Goal: Transaction & Acquisition: Book appointment/travel/reservation

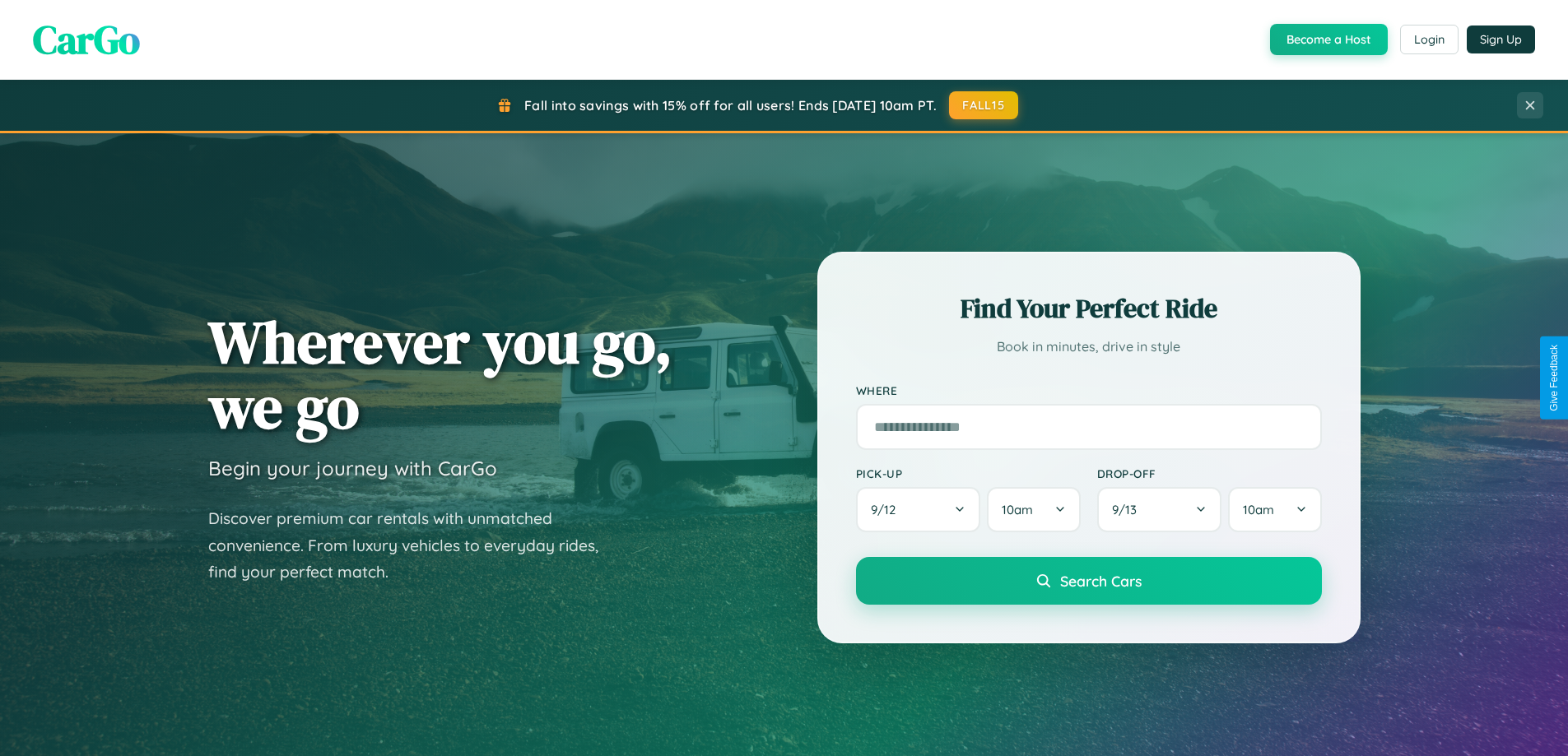
scroll to position [1132, 0]
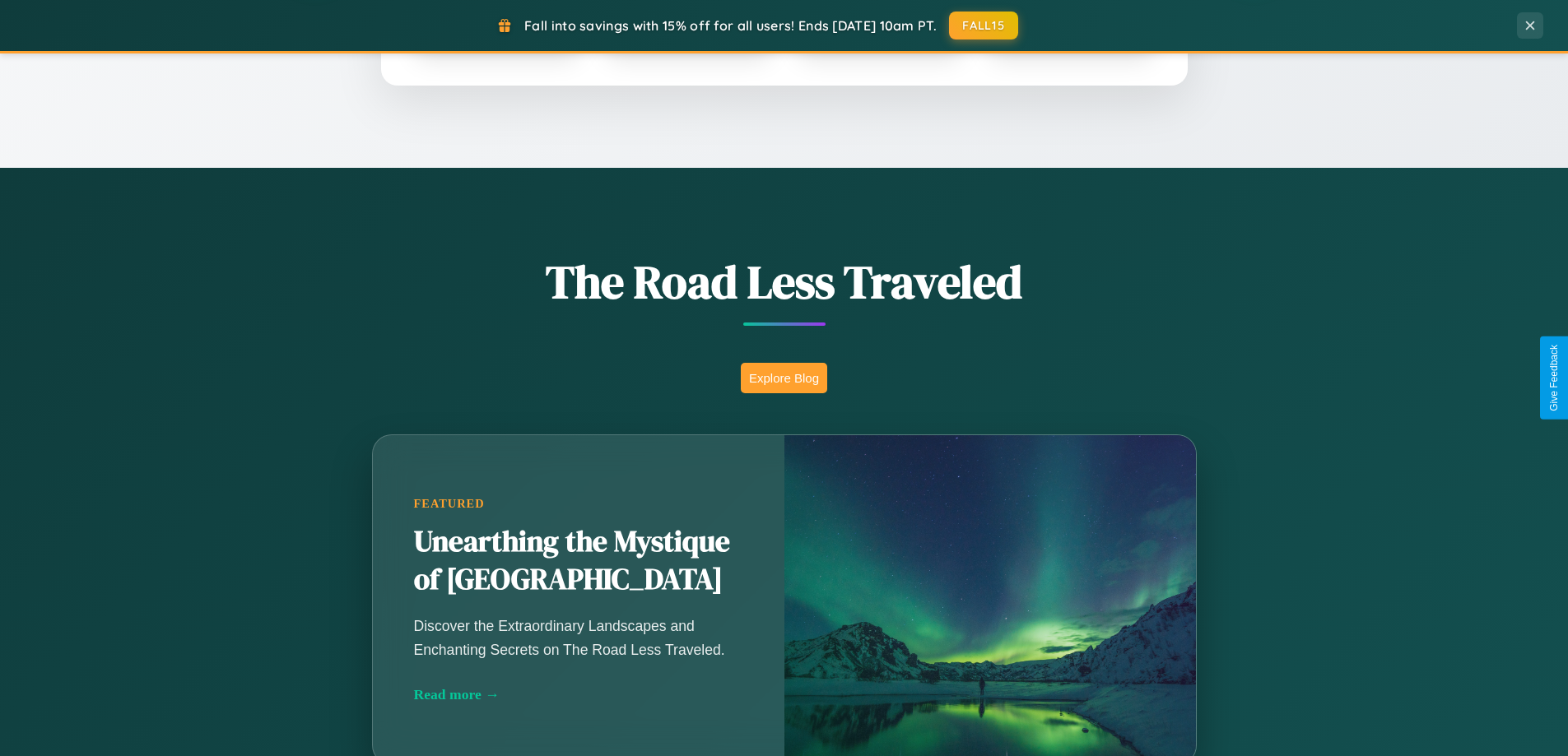
click at [783, 378] on button "Explore Blog" at bounding box center [783, 378] width 86 height 31
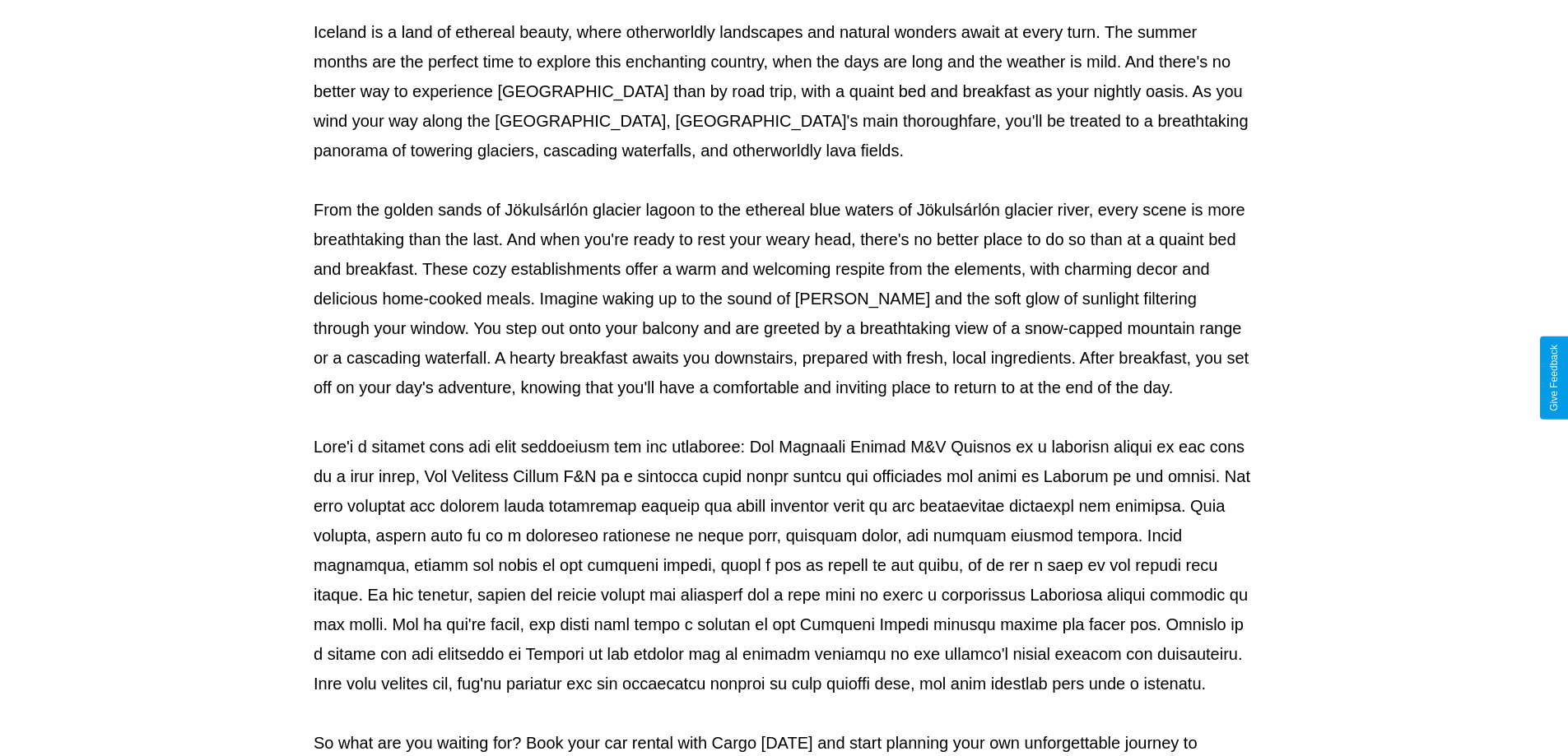
scroll to position [532, 0]
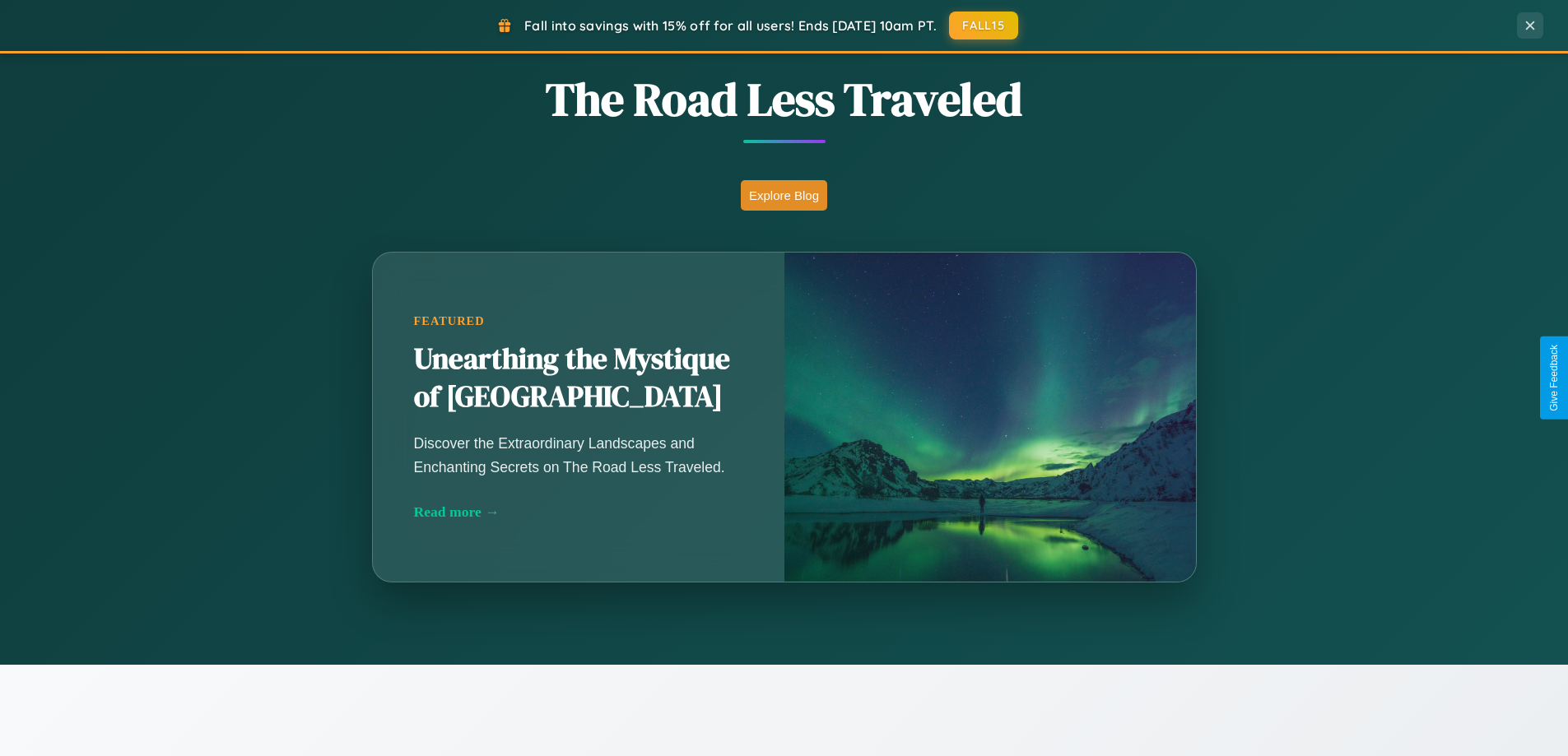
scroll to position [1132, 0]
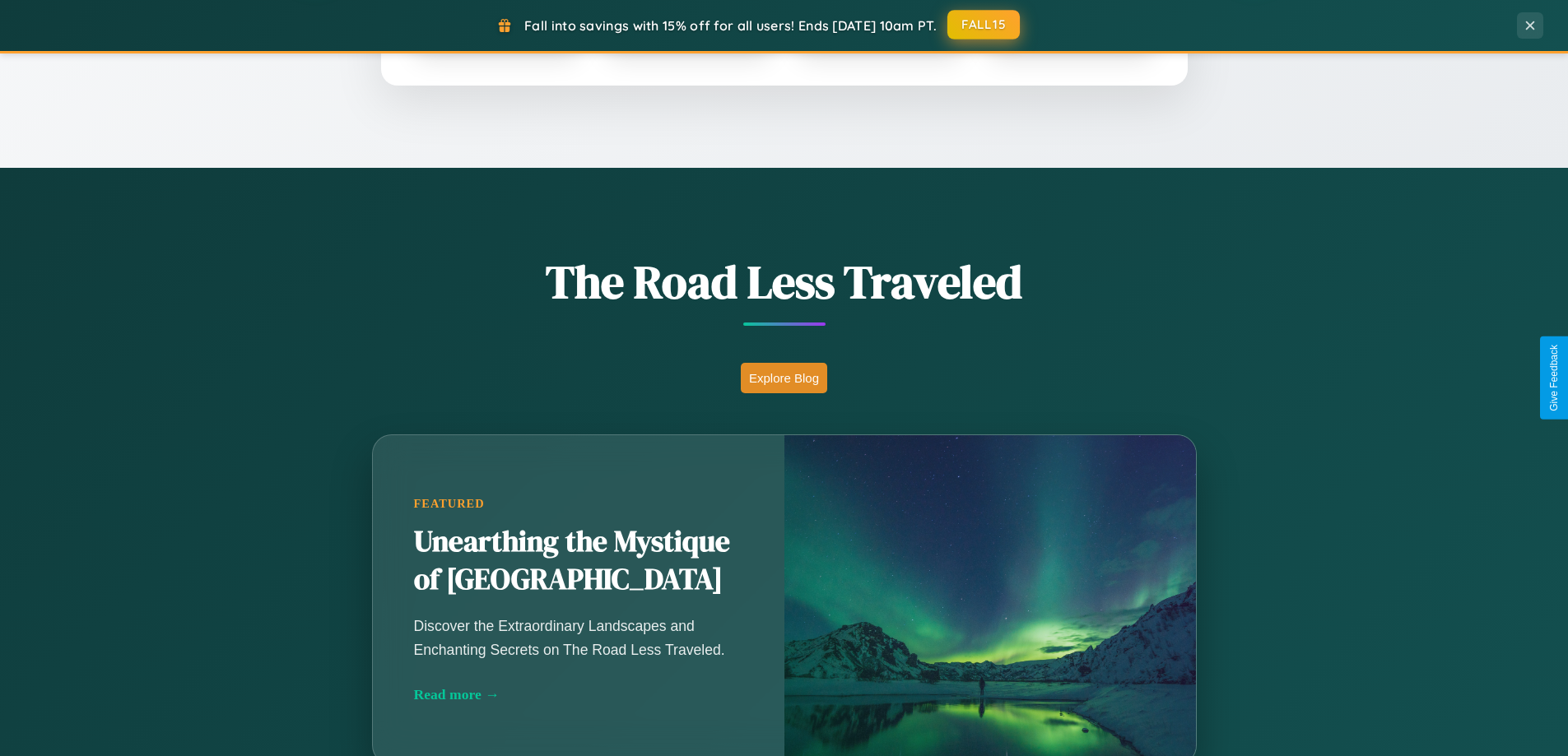
click at [984, 25] on button "FALL15" at bounding box center [983, 25] width 72 height 30
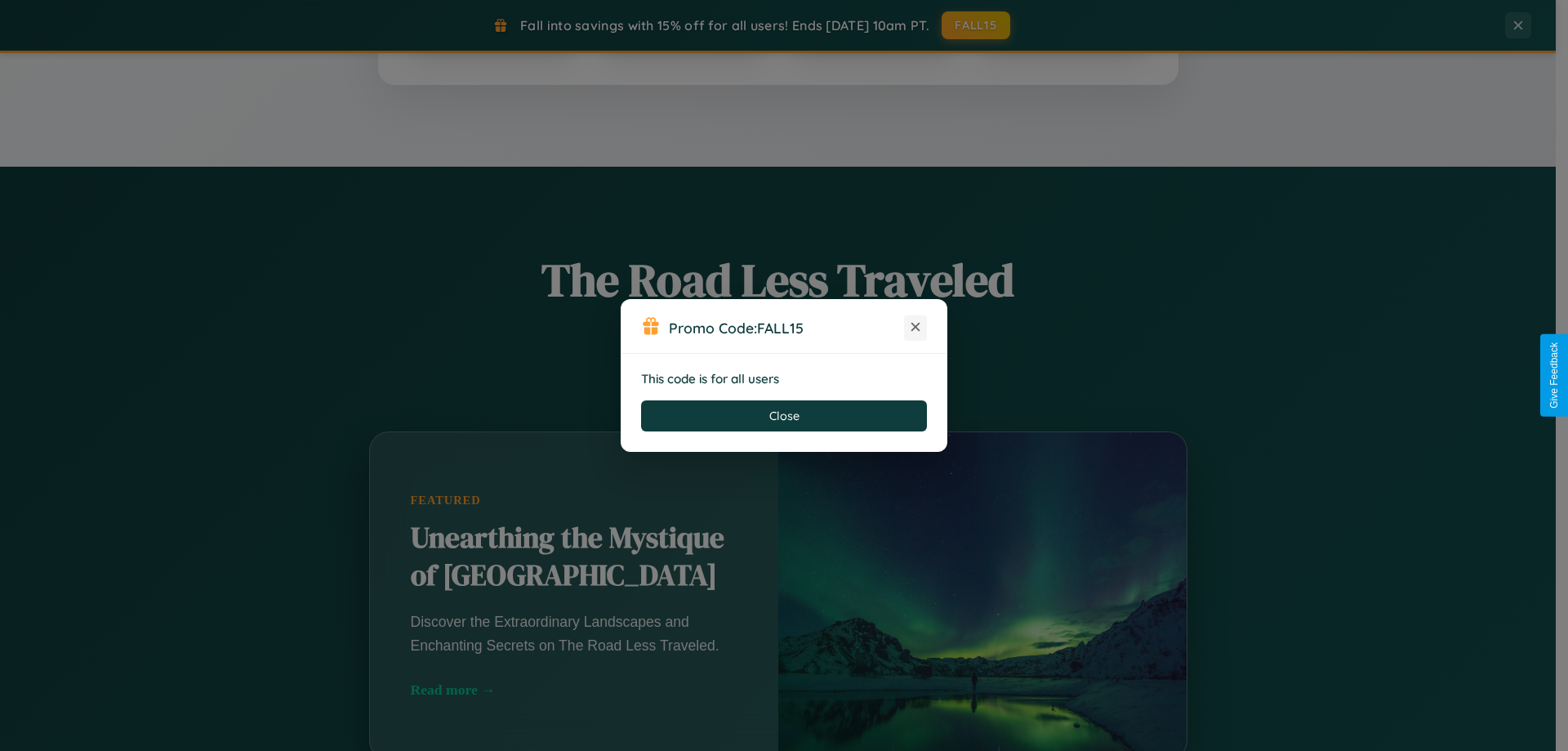
click at [916, 328] on icon at bounding box center [915, 327] width 17 height 17
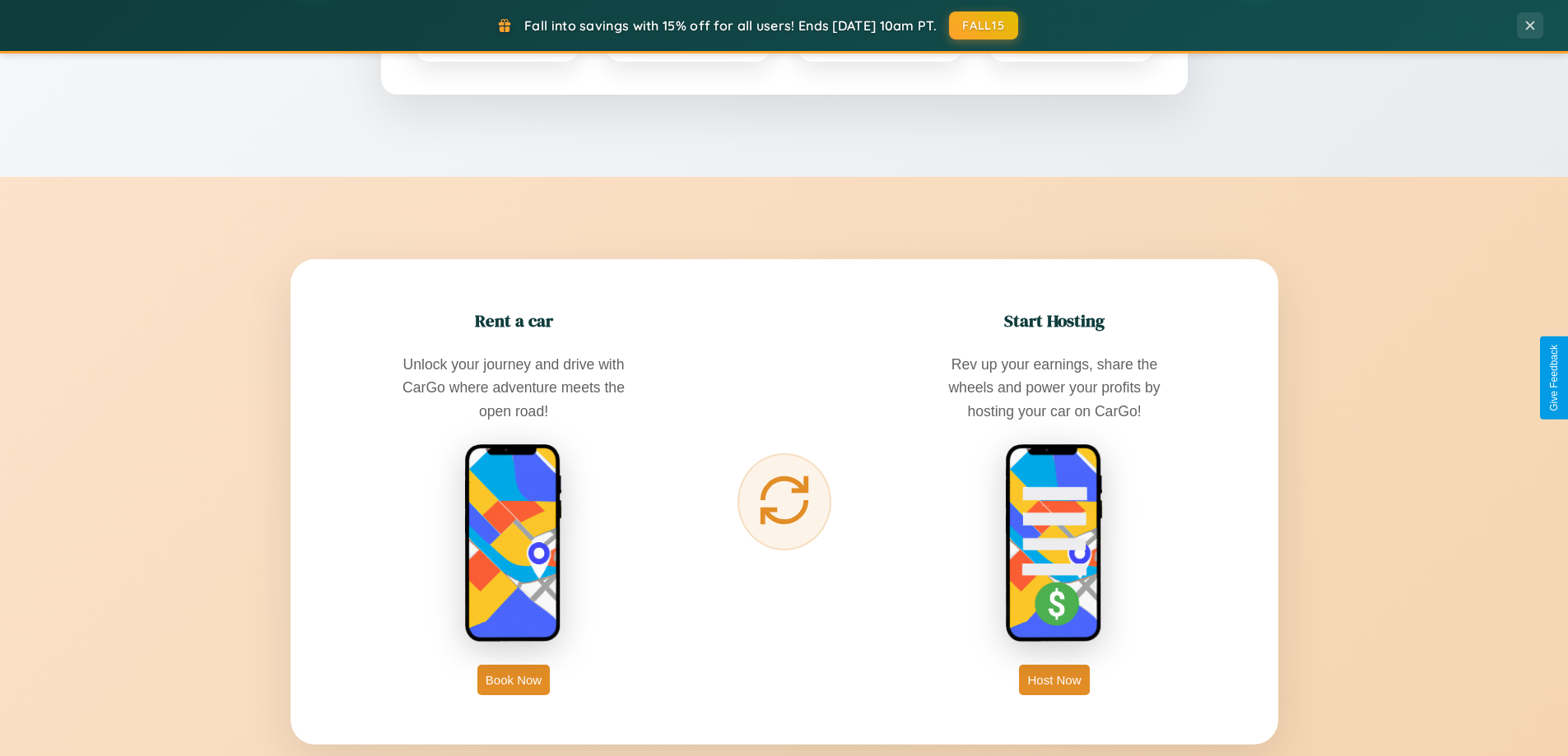
scroll to position [2643, 0]
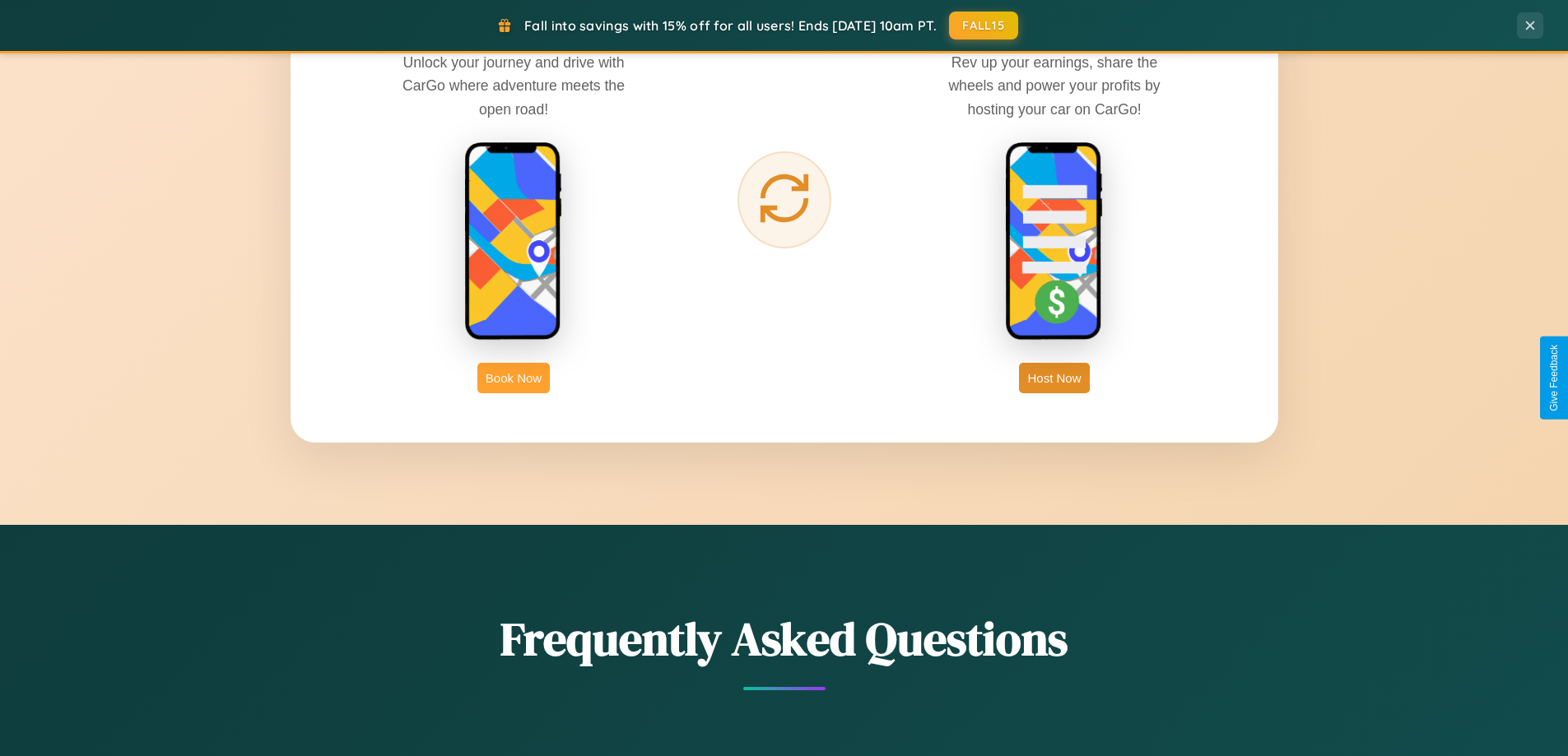
click at [513, 378] on button "Book Now" at bounding box center [513, 378] width 72 height 31
